Goal: Information Seeking & Learning: Learn about a topic

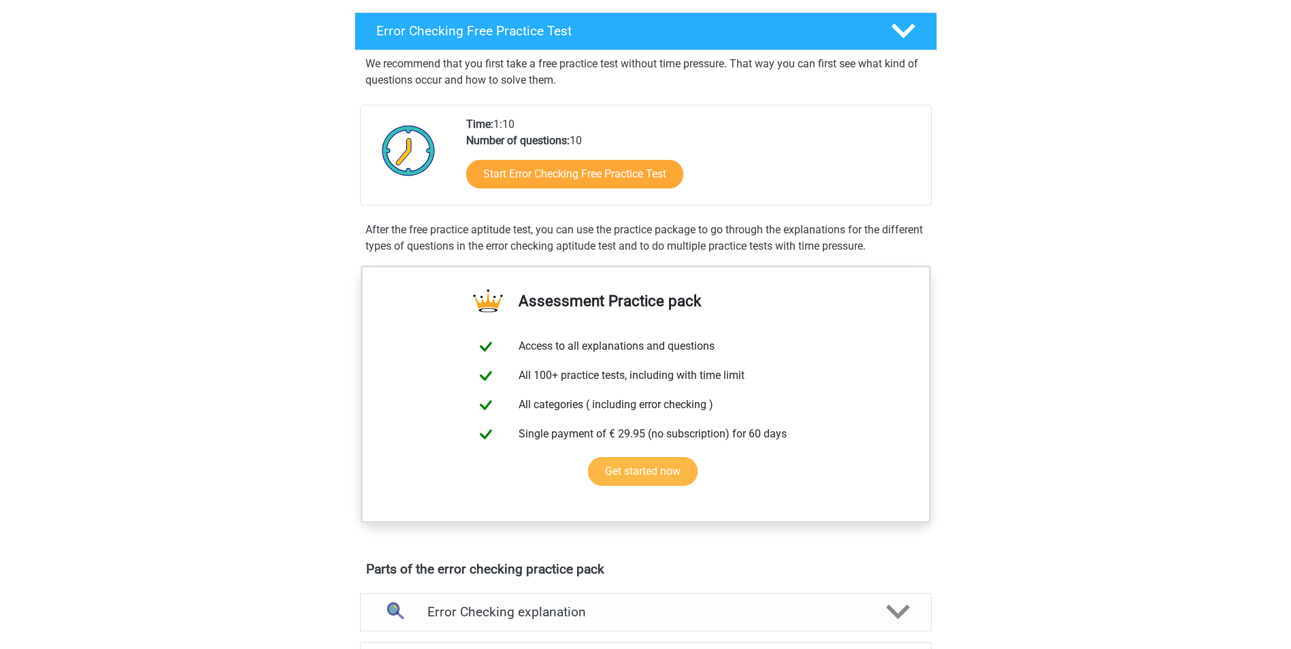
scroll to position [204, 0]
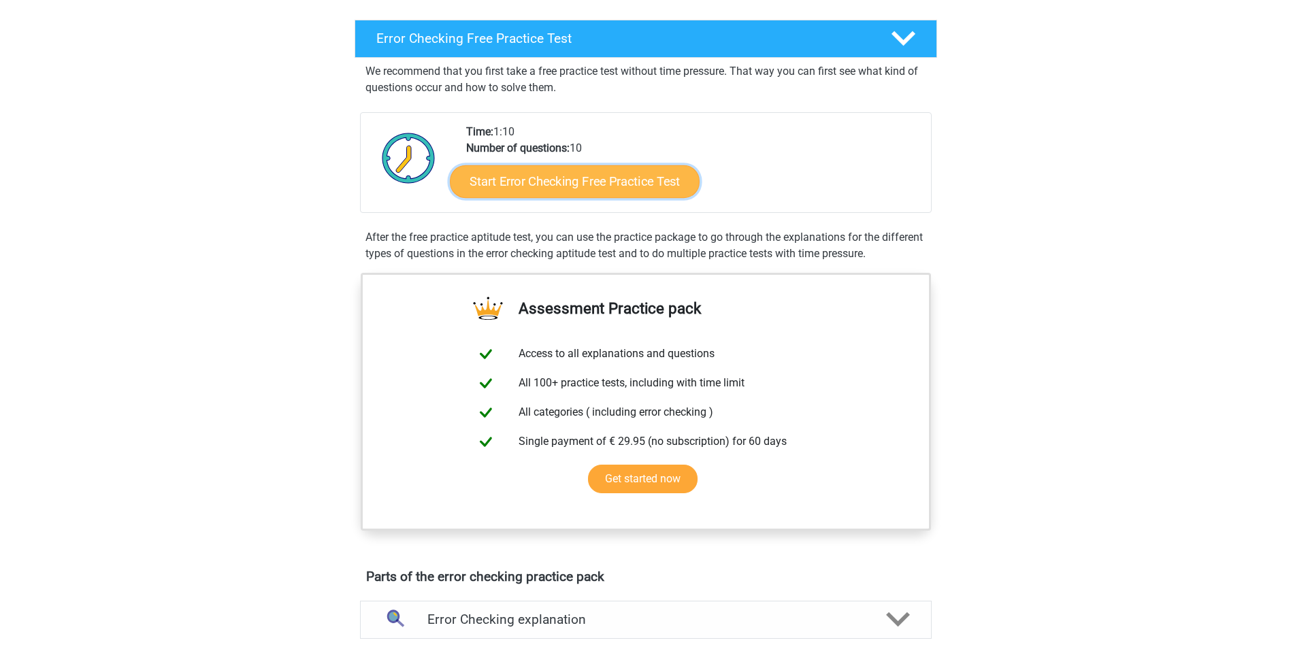
click at [603, 174] on link "Start Error Checking Free Practice Test" at bounding box center [575, 181] width 250 height 33
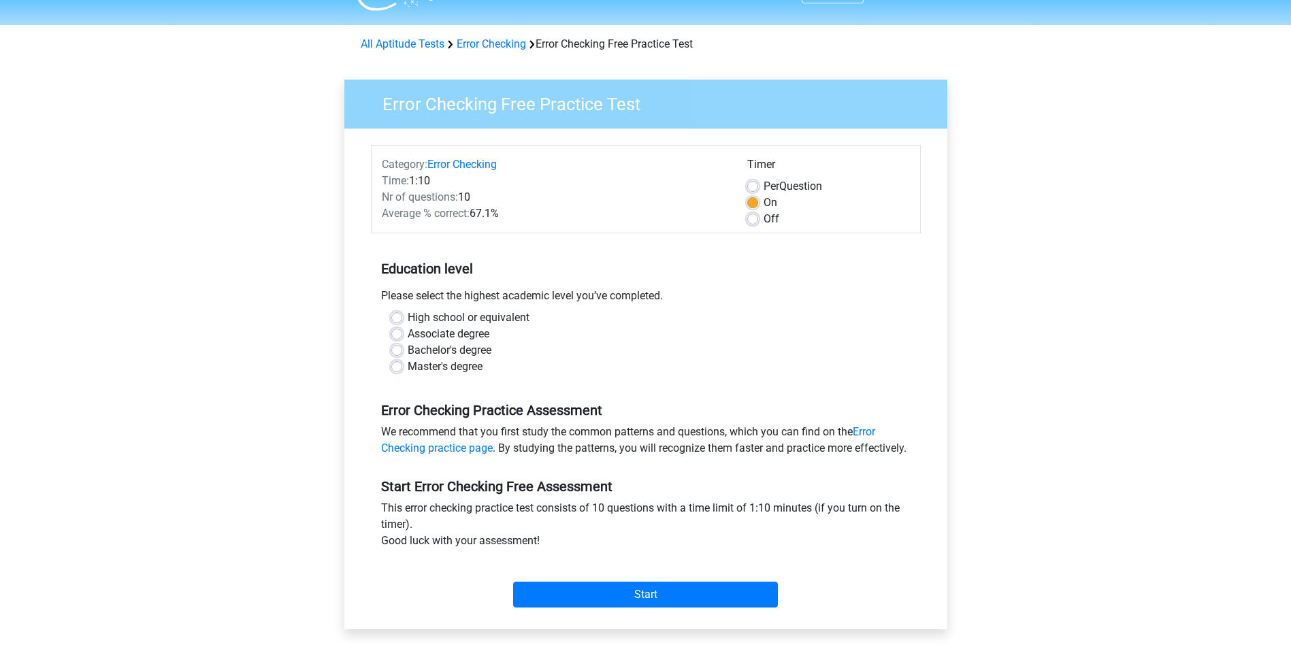
scroll to position [272, 0]
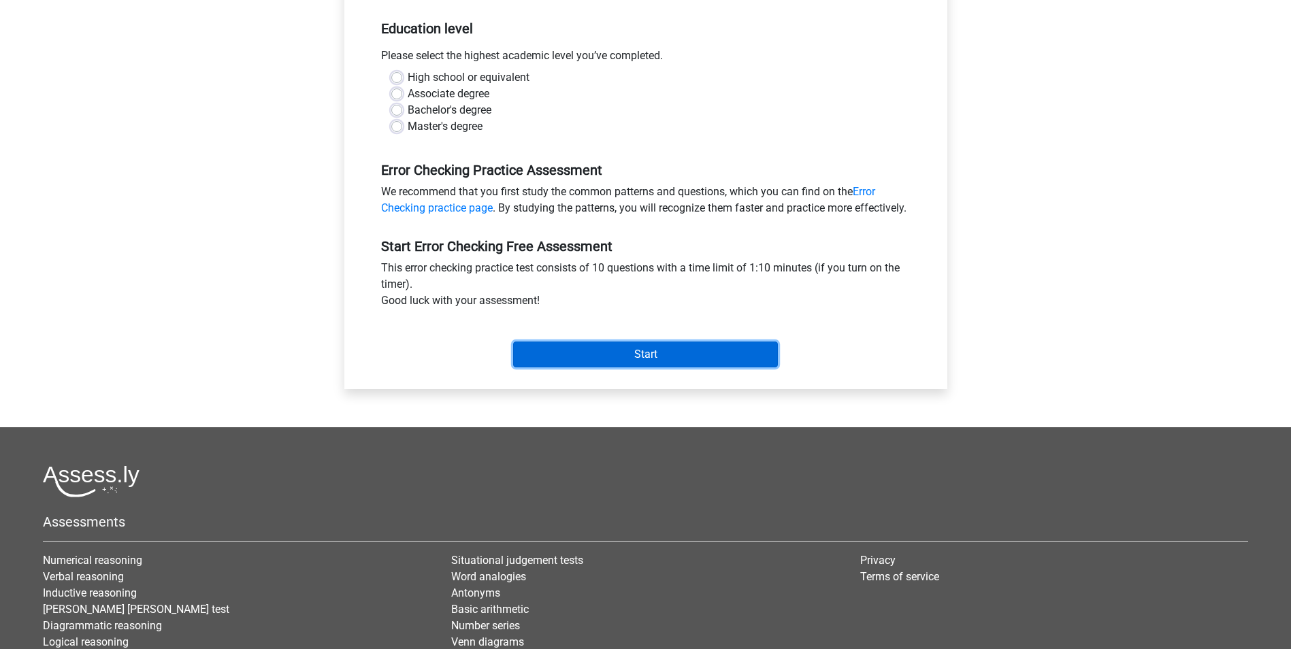
click at [577, 365] on input "Start" at bounding box center [645, 355] width 265 height 26
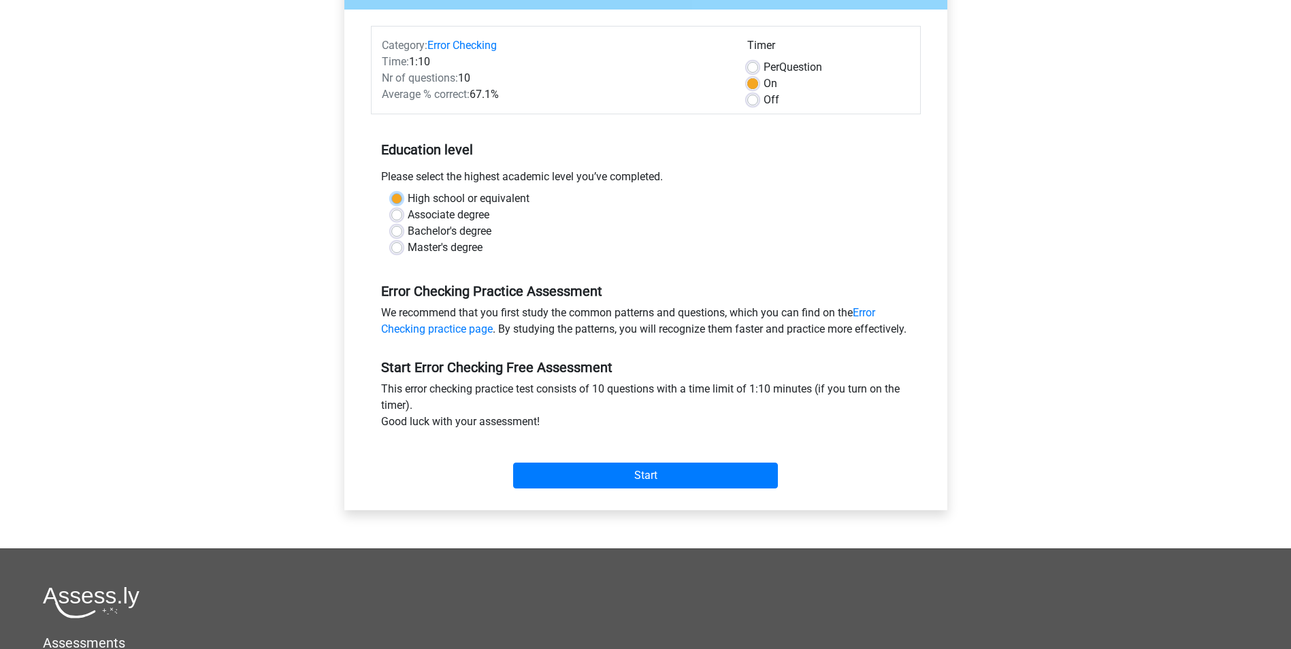
scroll to position [136, 0]
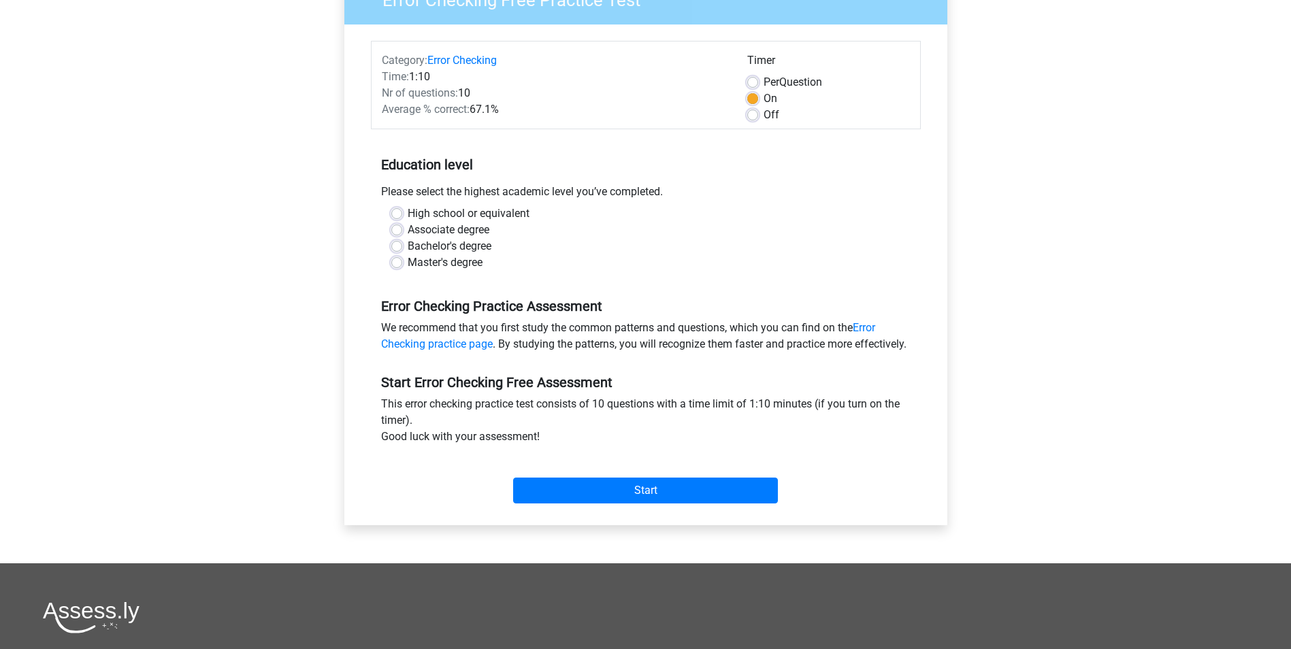
click at [549, 218] on div "High school or equivalent" at bounding box center [645, 214] width 509 height 16
click at [408, 227] on label "Associate degree" at bounding box center [449, 230] width 82 height 16
click at [395, 227] on input "Associate degree" at bounding box center [396, 229] width 11 height 14
radio input "true"
click at [532, 504] on input "Start" at bounding box center [645, 491] width 265 height 26
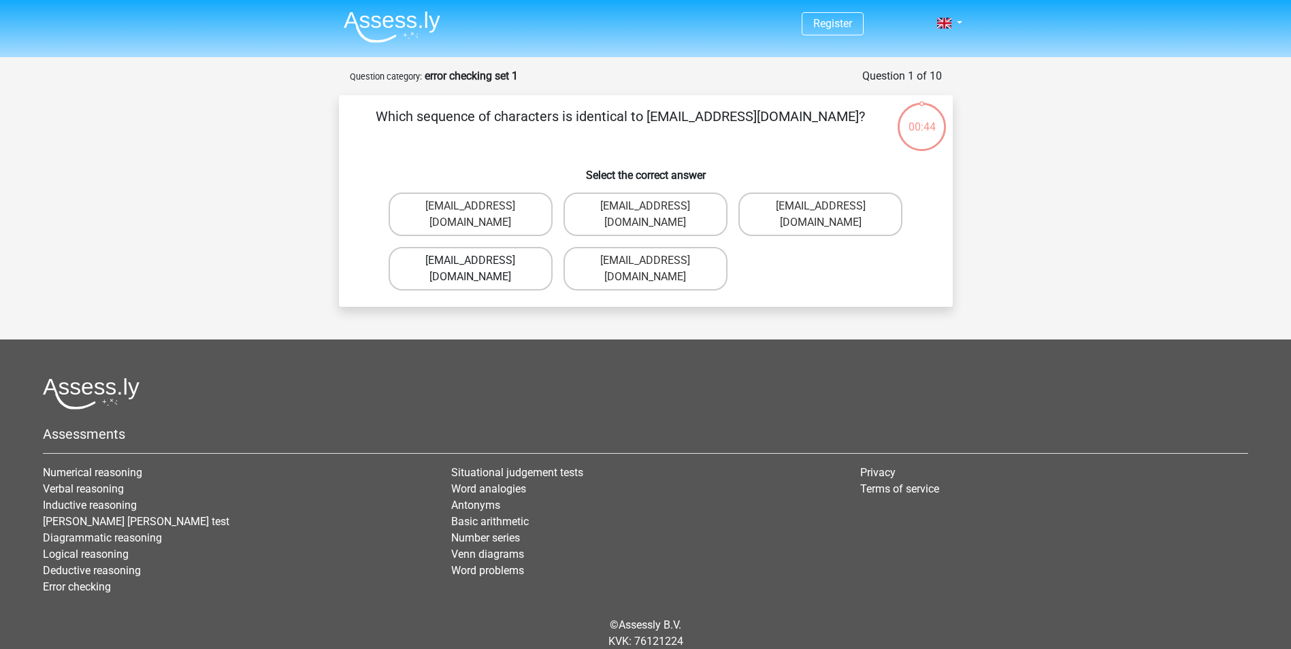
click at [481, 249] on label "Evie_Meade@jointmail.com.uk" at bounding box center [471, 269] width 164 height 44
click at [479, 261] on input "Evie_Meade@jointmail.com.uk" at bounding box center [474, 265] width 9 height 9
radio input "true"
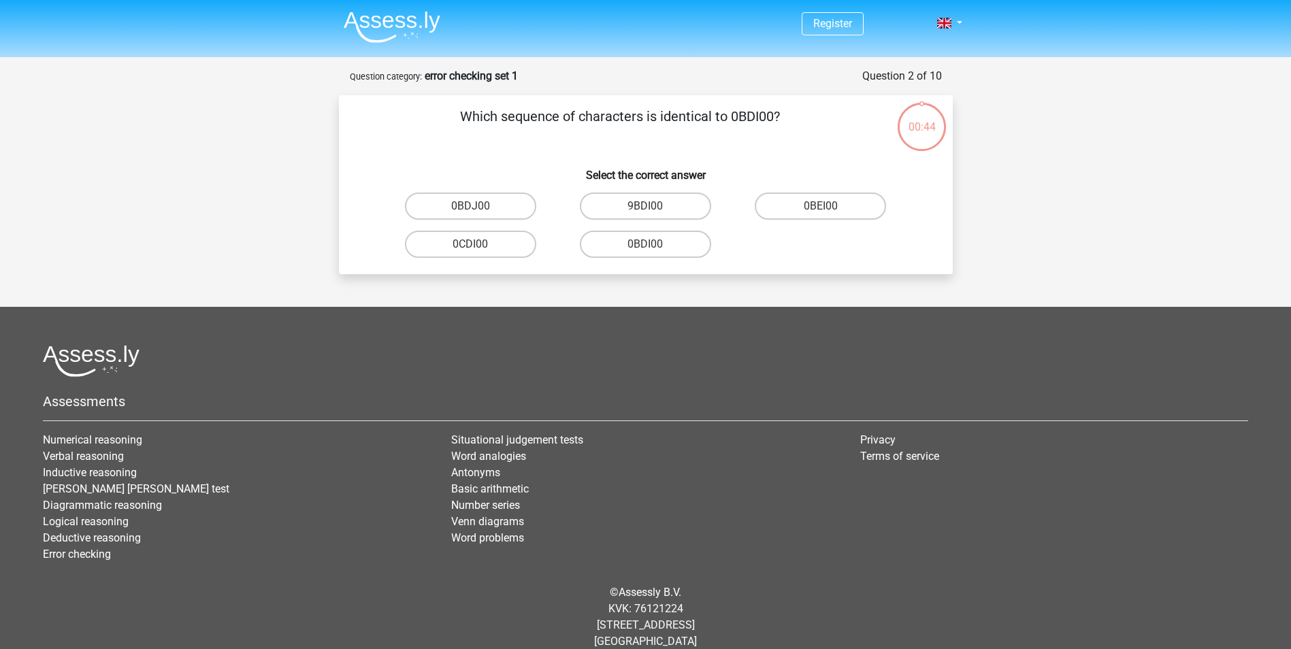
scroll to position [17, 0]
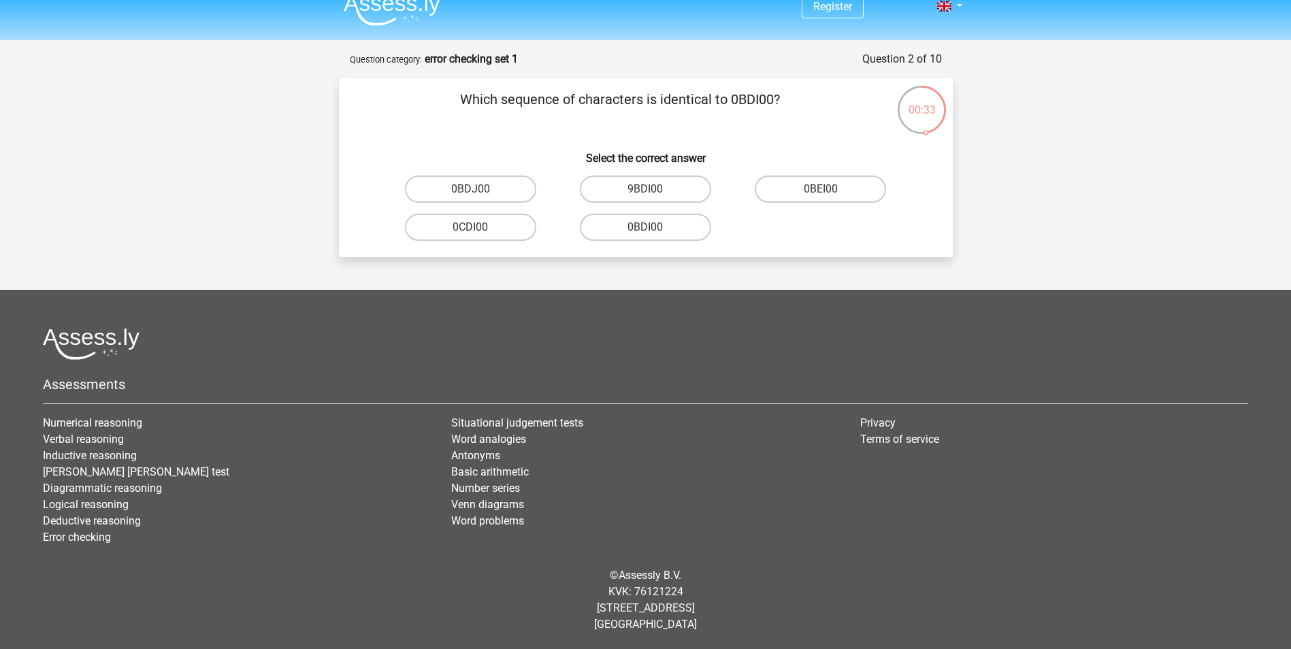
click at [649, 231] on input "0BDI00" at bounding box center [649, 231] width 9 height 9
radio input "true"
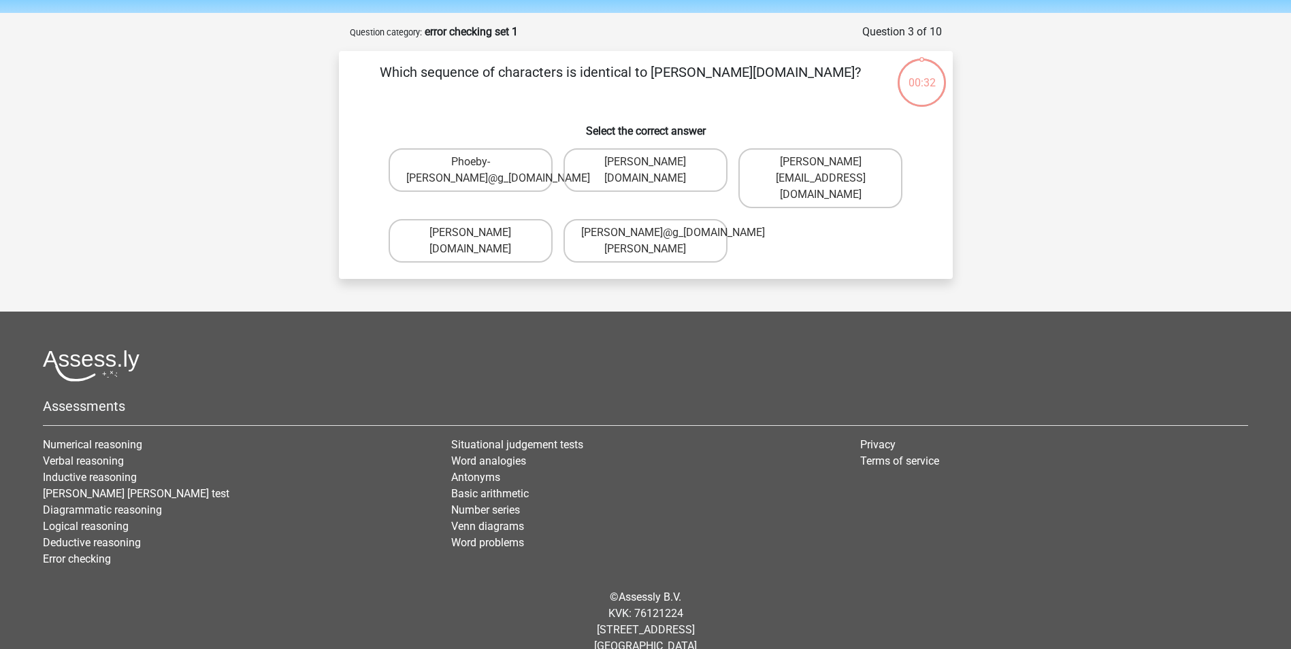
scroll to position [50, 0]
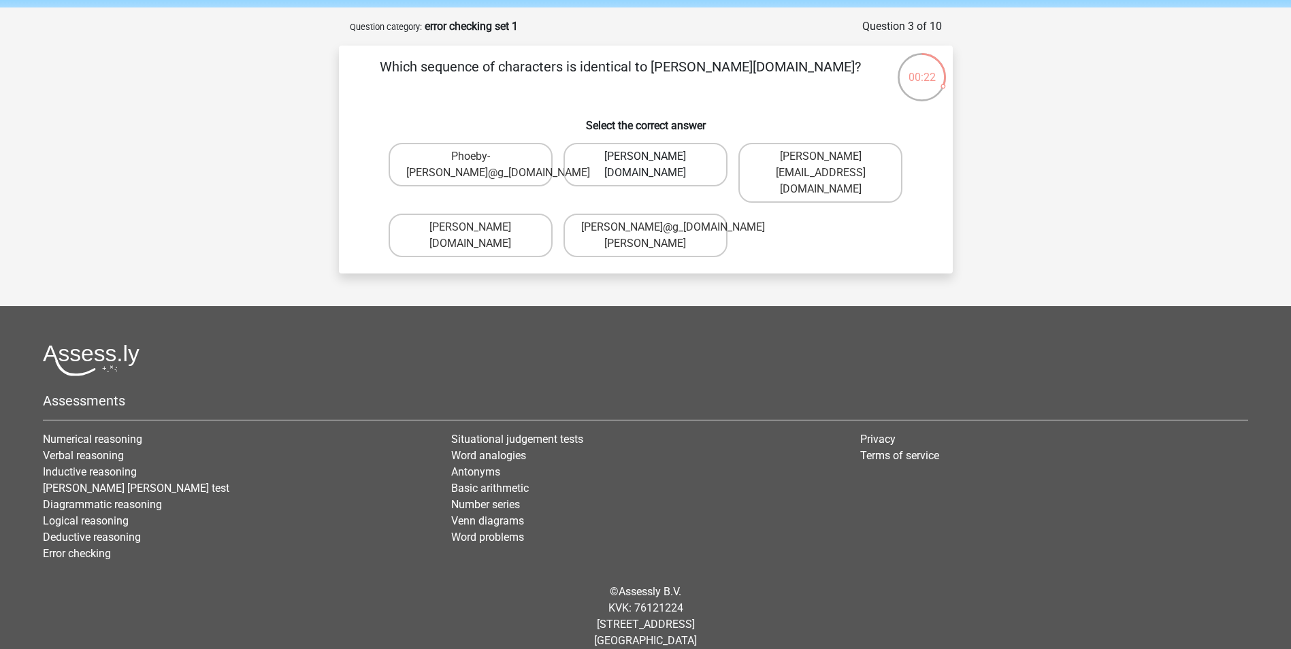
click at [640, 172] on label "Phoebe-Patterson@g_mail.gr" at bounding box center [646, 165] width 164 height 44
click at [645, 165] on input "Phoebe-Patterson@g_mail.gr" at bounding box center [649, 161] width 9 height 9
radio input "true"
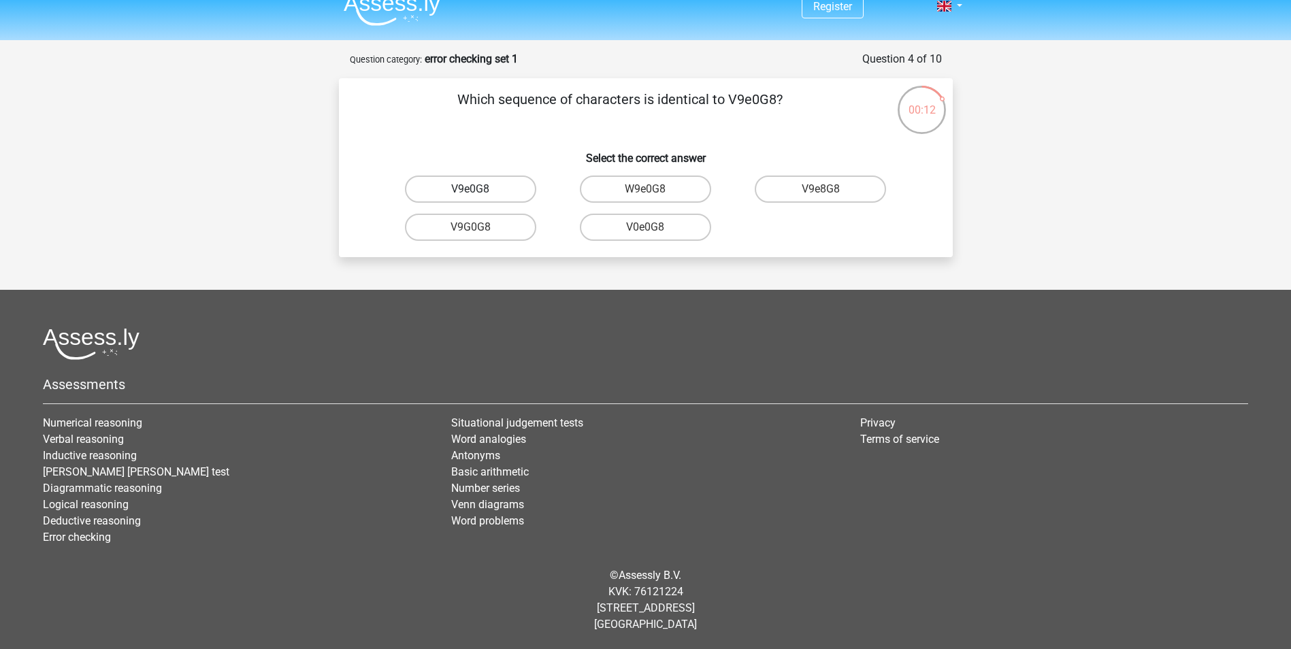
click at [496, 193] on label "V9e0G8" at bounding box center [470, 189] width 131 height 27
click at [479, 193] on input "V9e0G8" at bounding box center [474, 193] width 9 height 9
radio input "true"
click at [666, 197] on label "91051S" at bounding box center [645, 189] width 131 height 27
click at [654, 197] on input "91051S" at bounding box center [649, 193] width 9 height 9
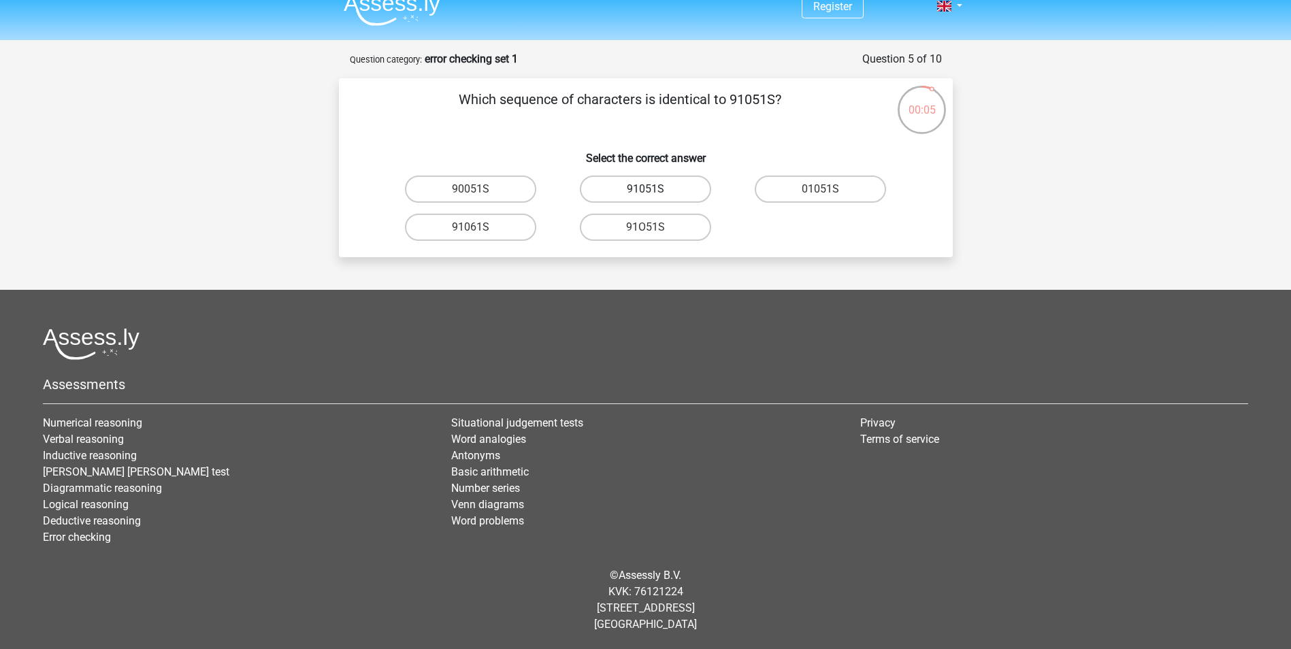
radio input "true"
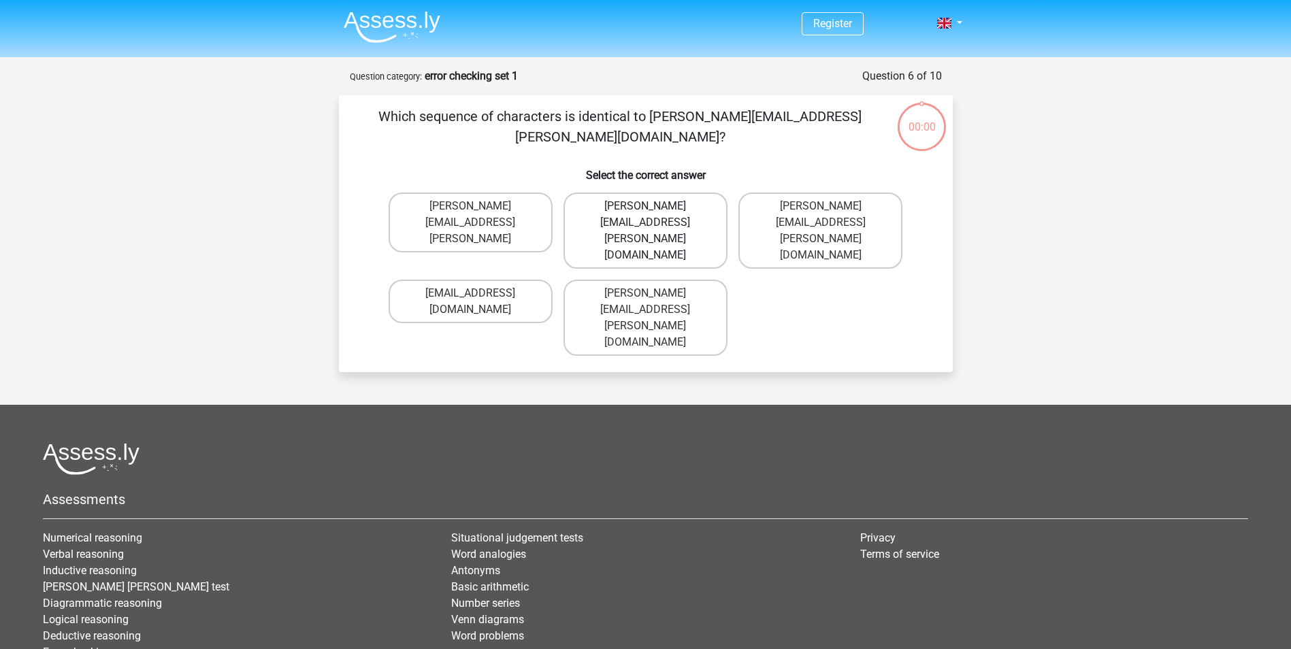
scroll to position [17, 0]
